Goal: Navigation & Orientation: Find specific page/section

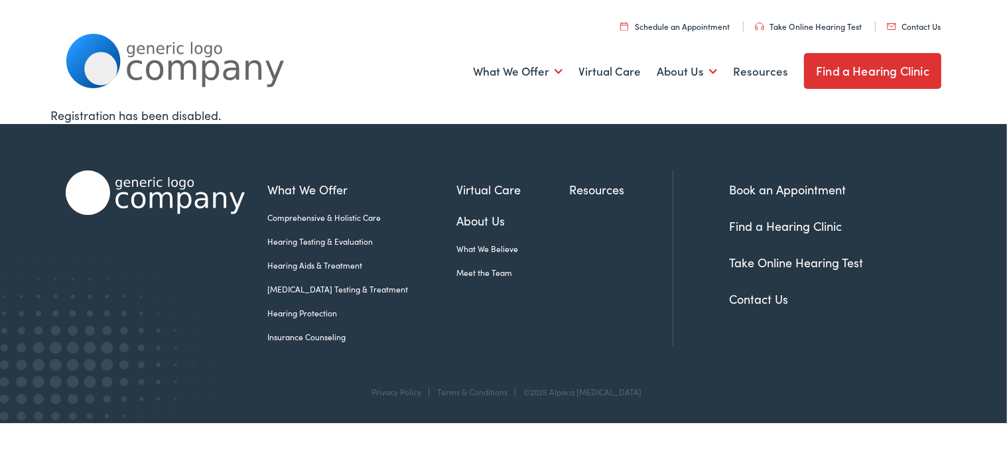
click at [341, 261] on link "Hearing Aids & Treatment" at bounding box center [361, 265] width 189 height 12
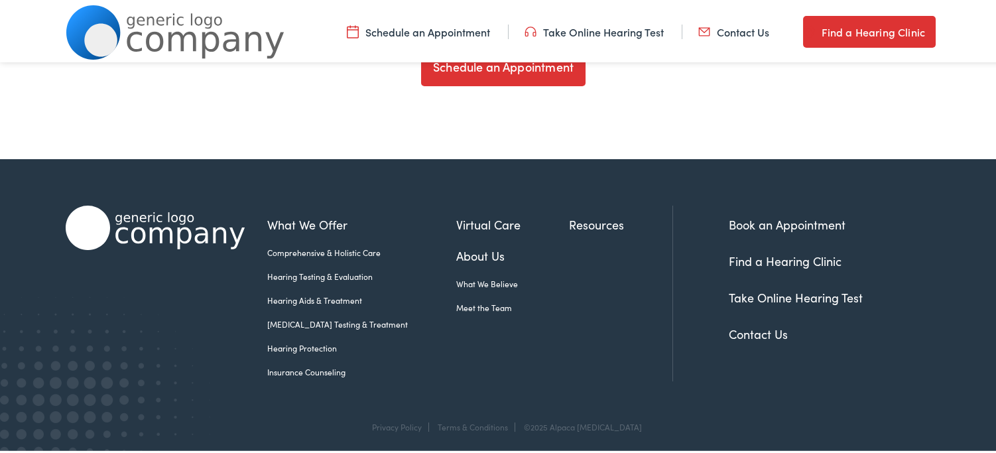
scroll to position [4173, 0]
